Goal: Information Seeking & Learning: Learn about a topic

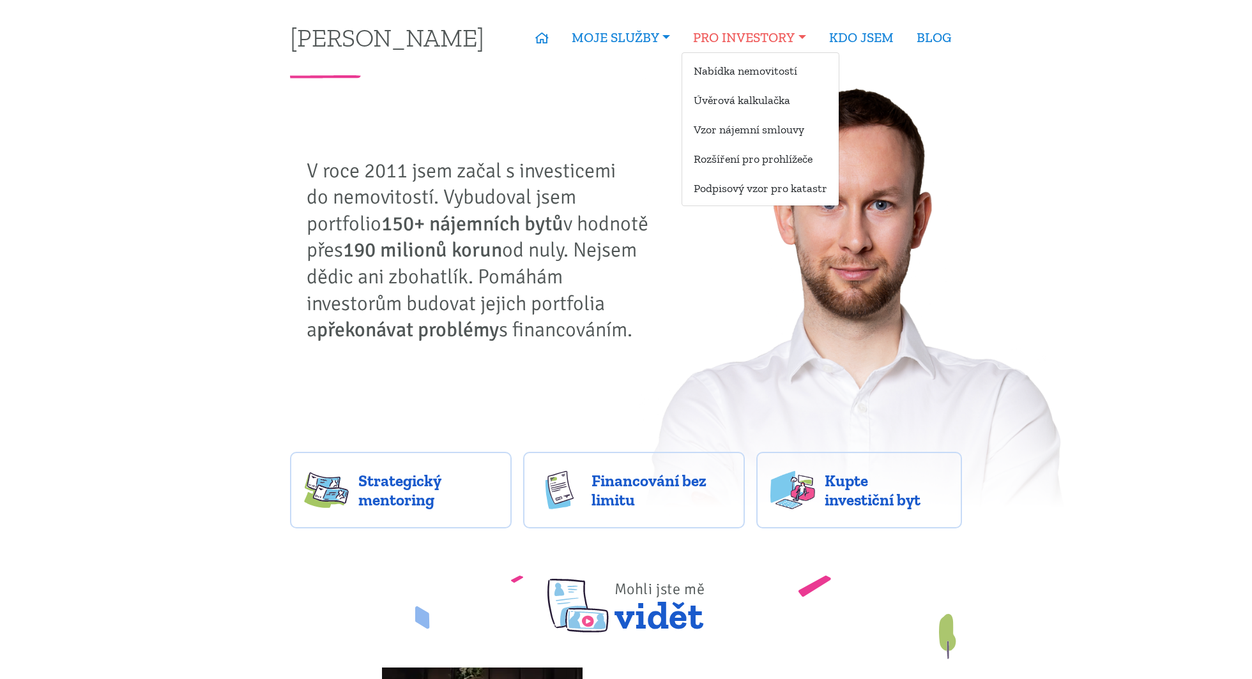
click at [741, 31] on link "PRO INVESTORY" at bounding box center [748, 37] width 135 height 29
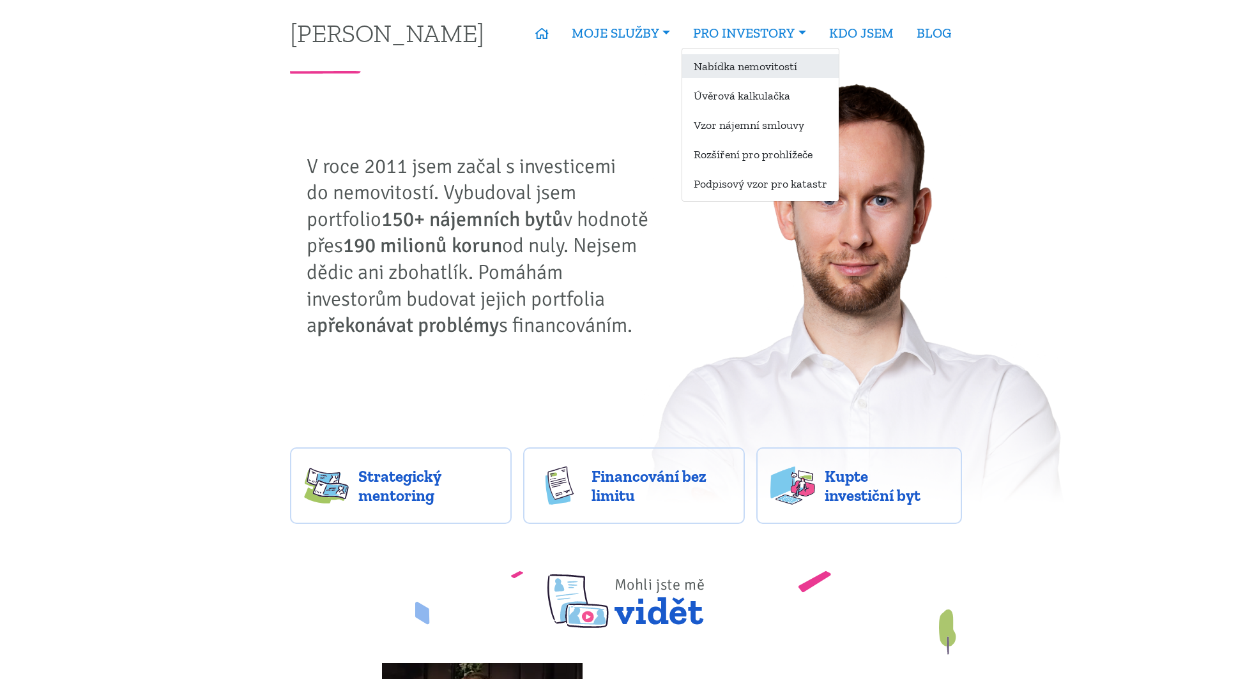
click at [730, 75] on link "Nabídka nemovitostí" at bounding box center [760, 66] width 156 height 24
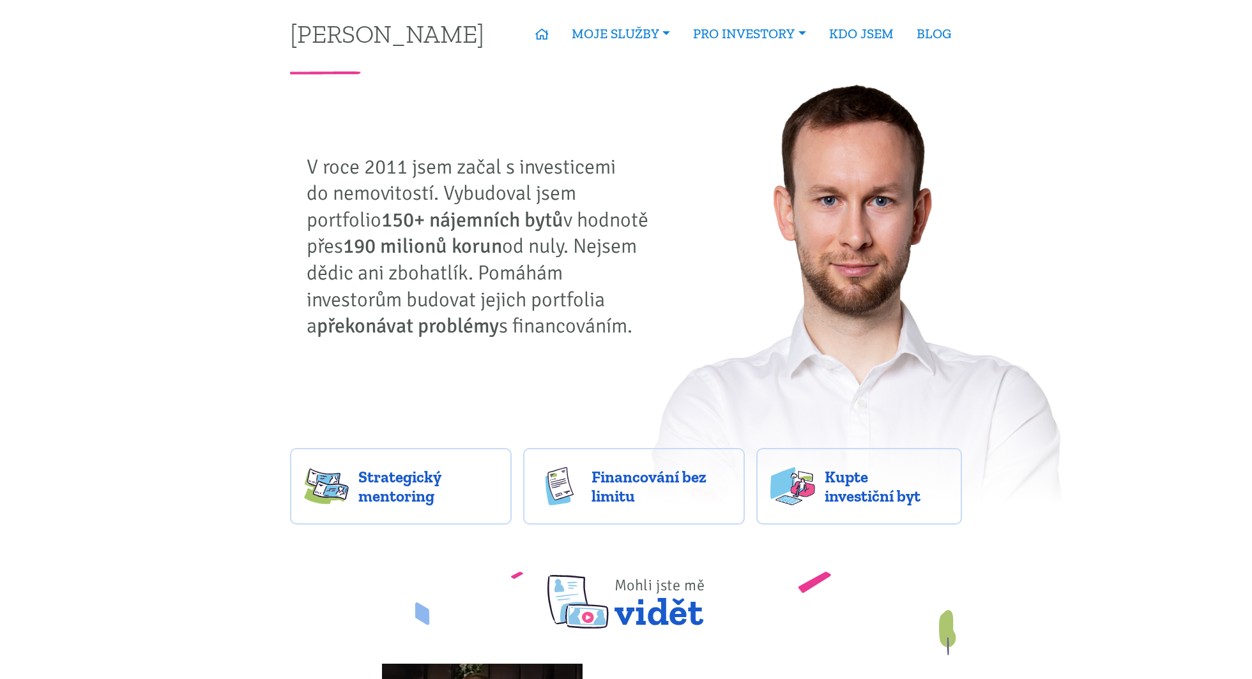
scroll to position [0, 0]
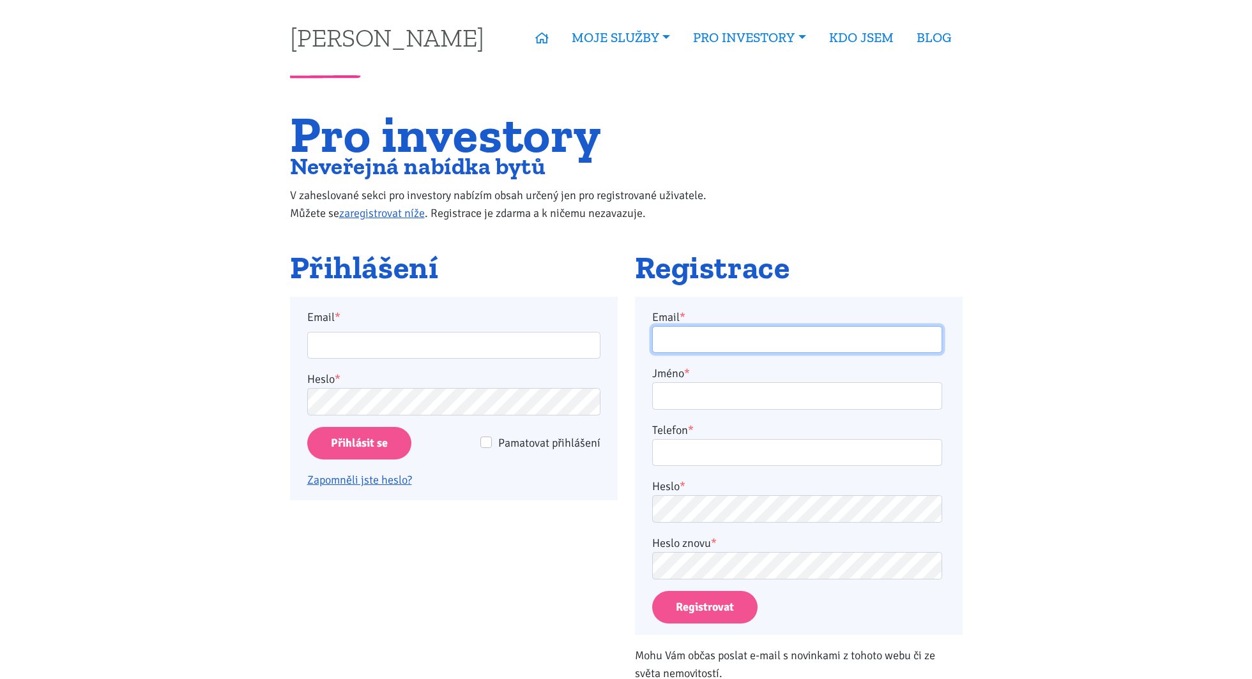
type input "silhavy11@gmail.com"
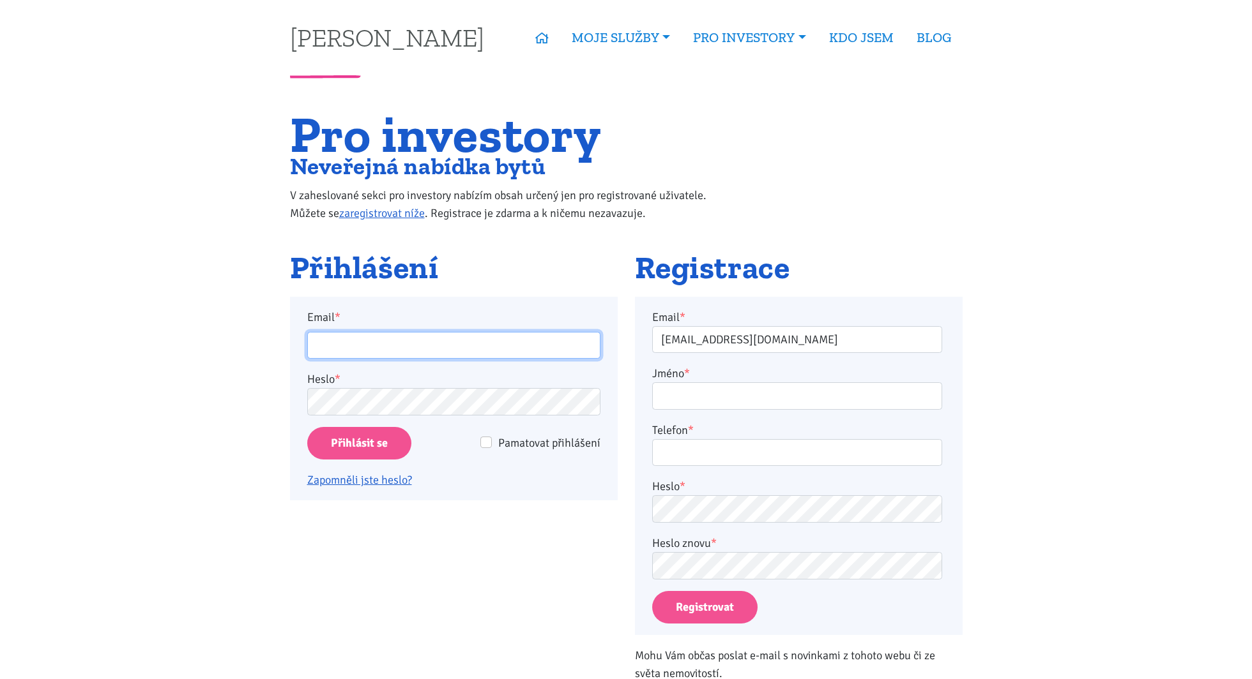
type input "silhavy11@gmail.com"
click at [374, 443] on input "Přihlásit se" at bounding box center [359, 443] width 104 height 33
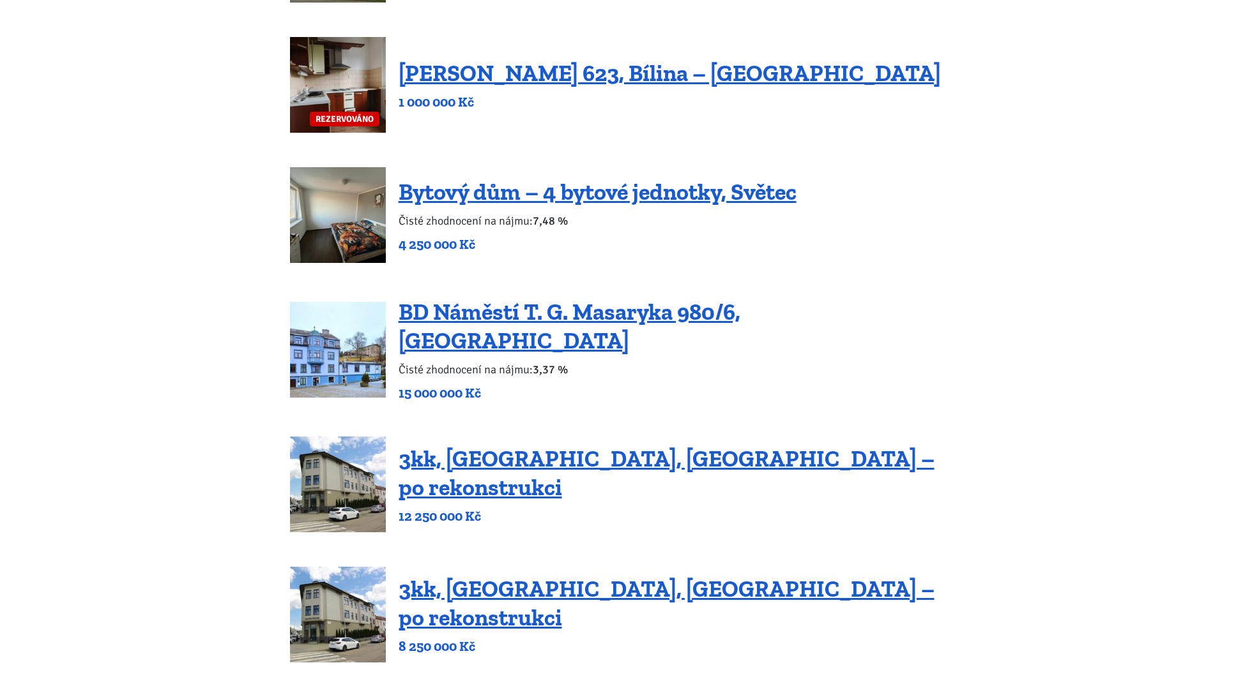
scroll to position [471, 0]
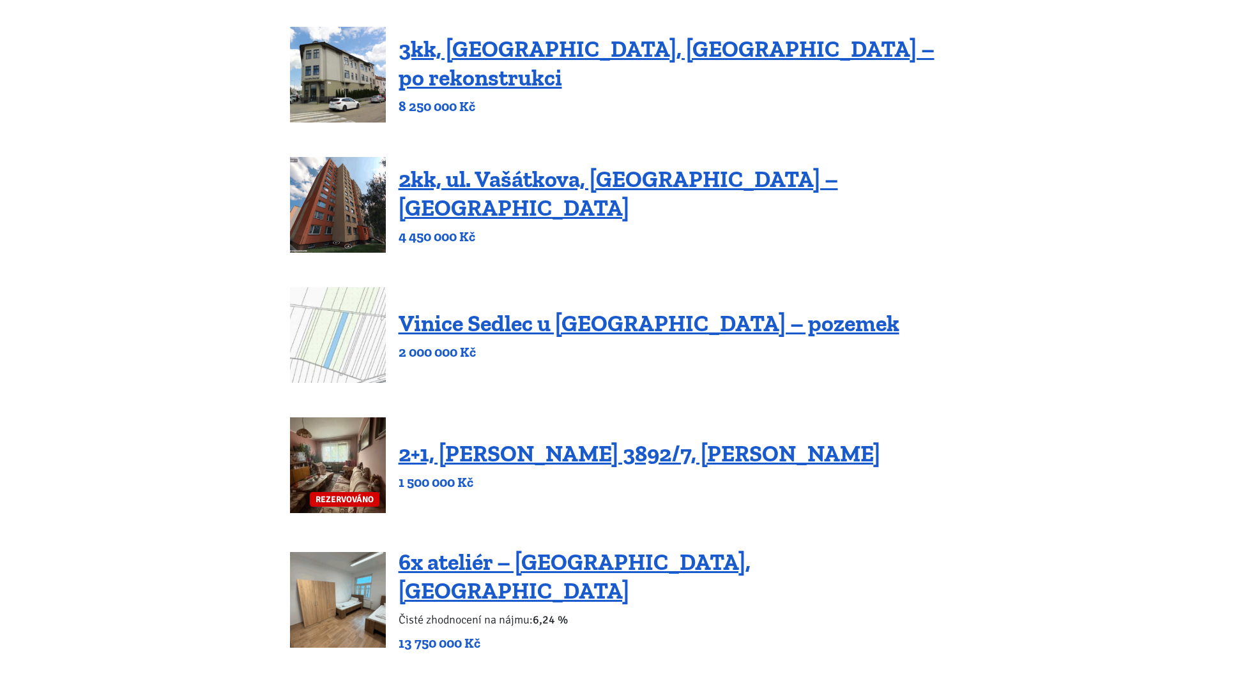
scroll to position [978, 0]
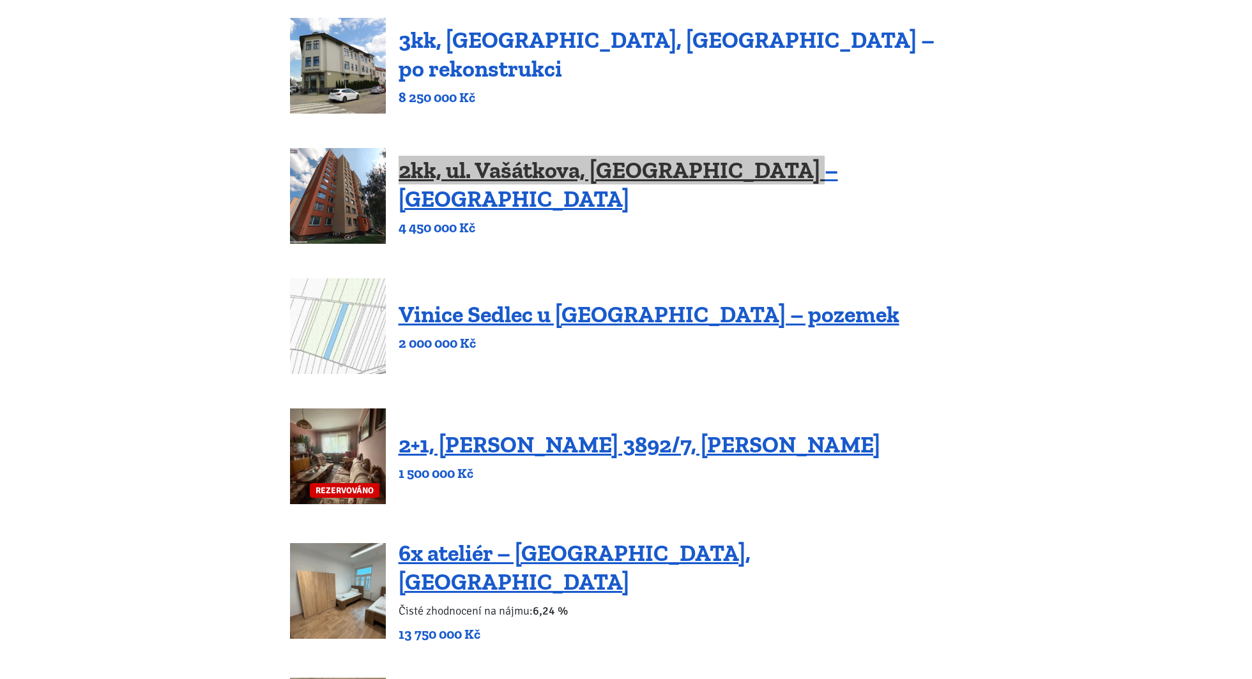
drag, startPoint x: 544, startPoint y: 176, endPoint x: 804, endPoint y: 49, distance: 289.3
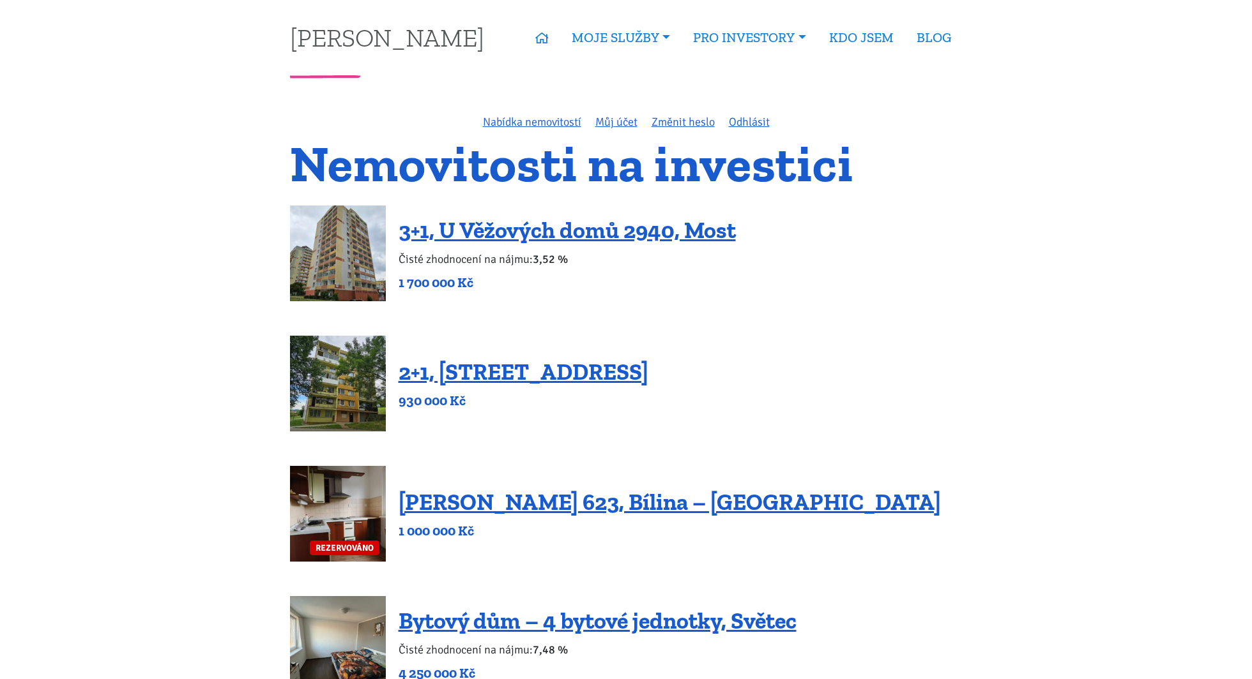
scroll to position [5, 0]
